Goal: Check status

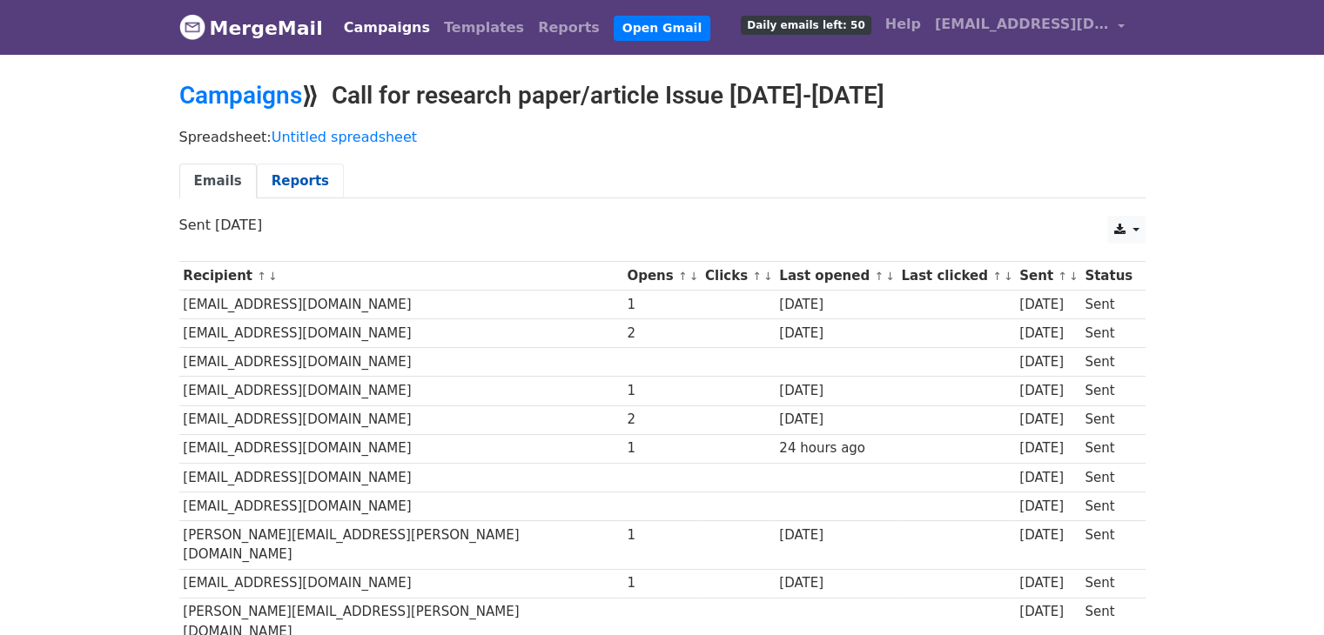
click at [271, 183] on link "Reports" at bounding box center [300, 182] width 87 height 36
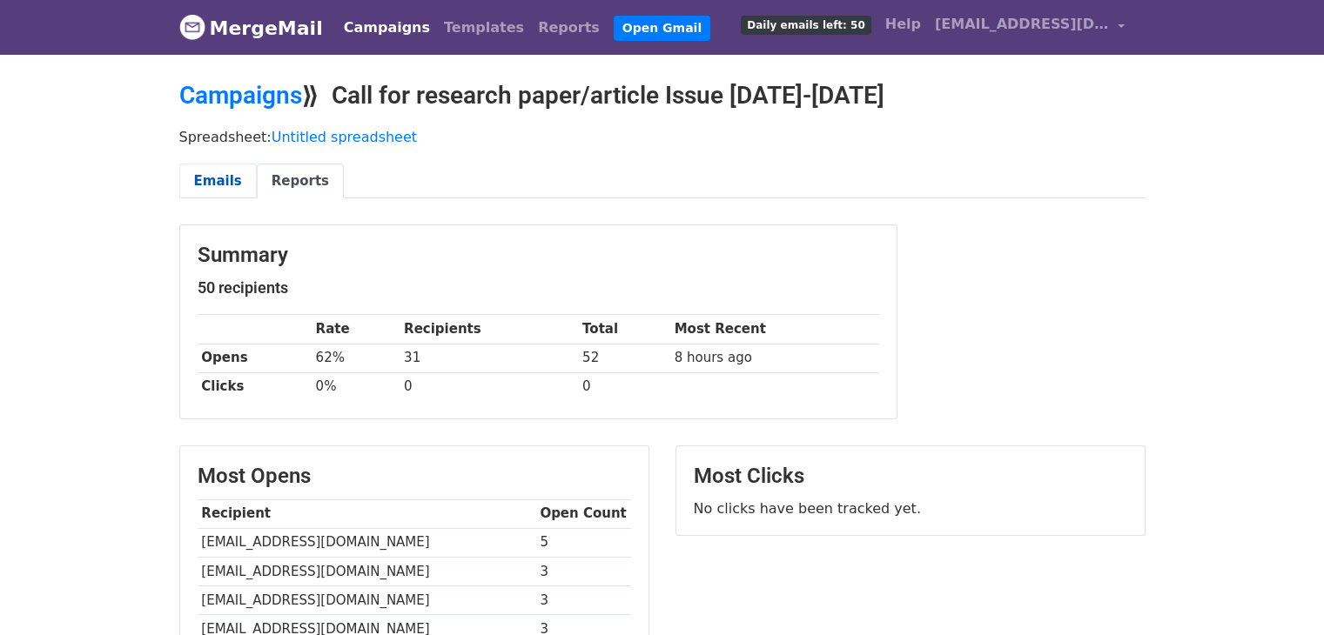
click at [212, 186] on link "Emails" at bounding box center [217, 182] width 77 height 36
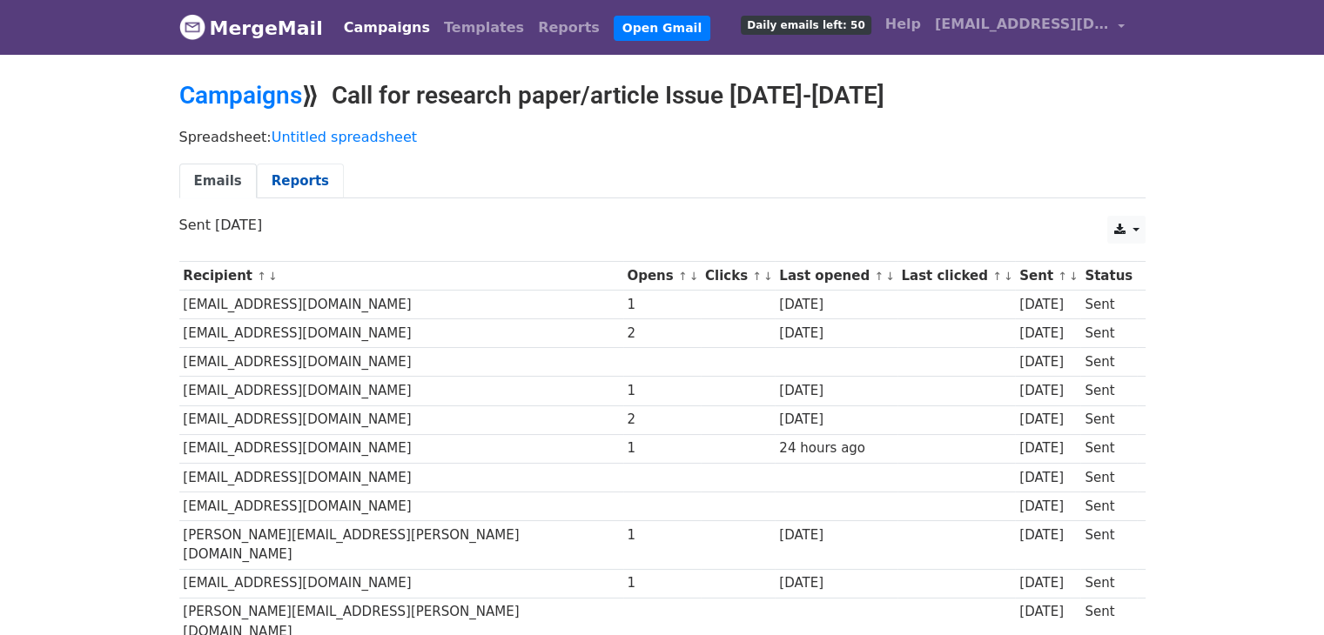
click at [275, 179] on link "Reports" at bounding box center [300, 182] width 87 height 36
